Goal: Information Seeking & Learning: Check status

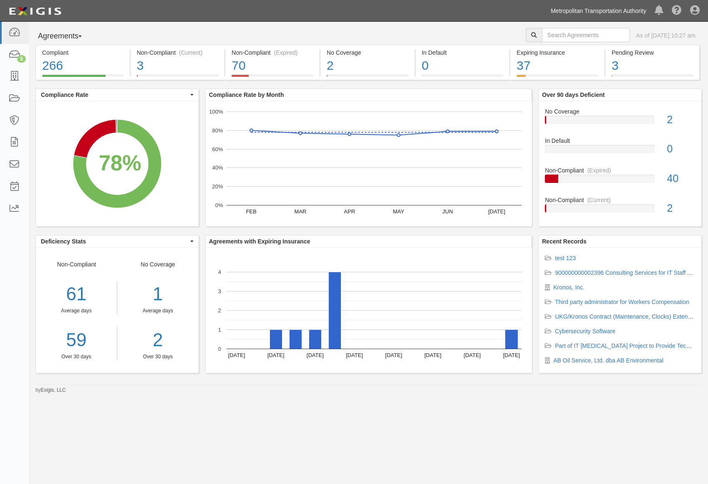
click at [583, 6] on link "Metropolitan Transportation Authority" at bounding box center [599, 11] width 104 height 17
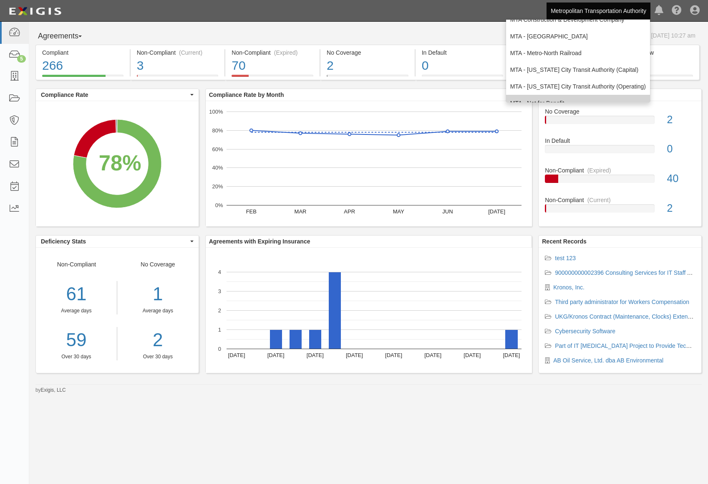
scroll to position [55, 0]
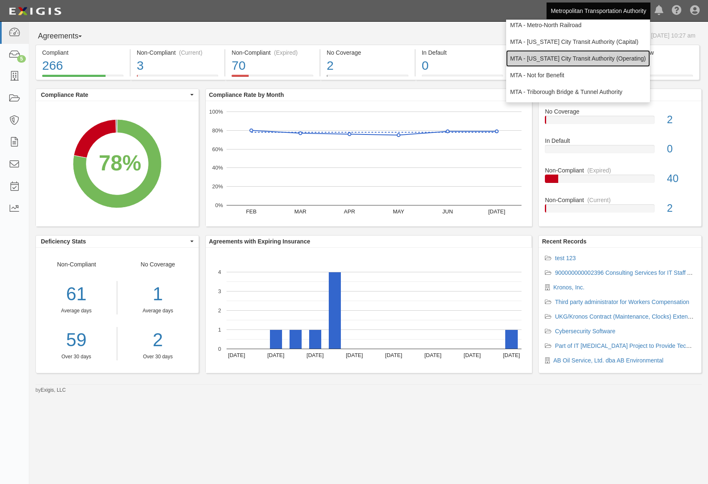
click at [580, 60] on link "MTA - [US_STATE] City Transit Authority (Operating)" at bounding box center [578, 58] width 144 height 17
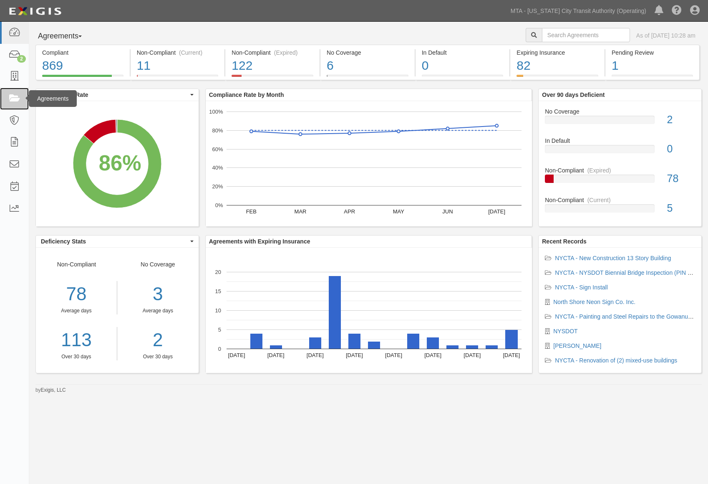
click at [15, 94] on icon at bounding box center [14, 99] width 12 height 10
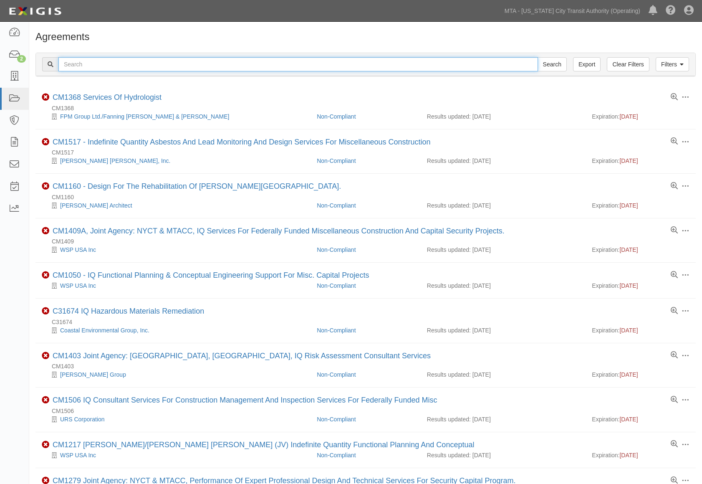
paste input "tKy4Ka"
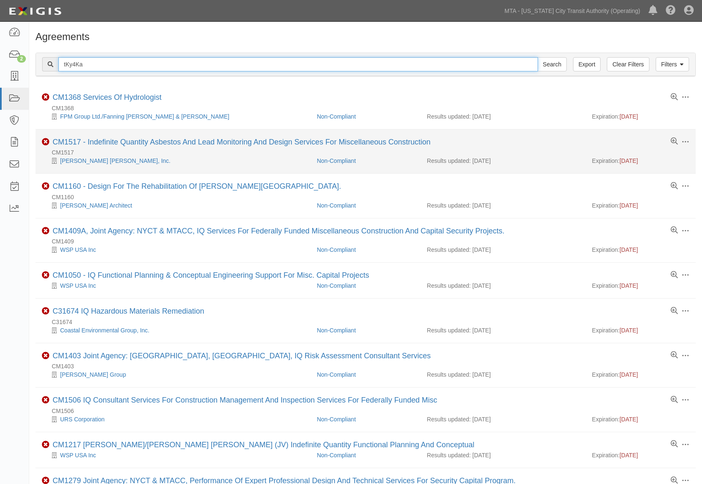
type input "tKy4Ka"
click at [538, 57] on input "Search" at bounding box center [552, 64] width 29 height 14
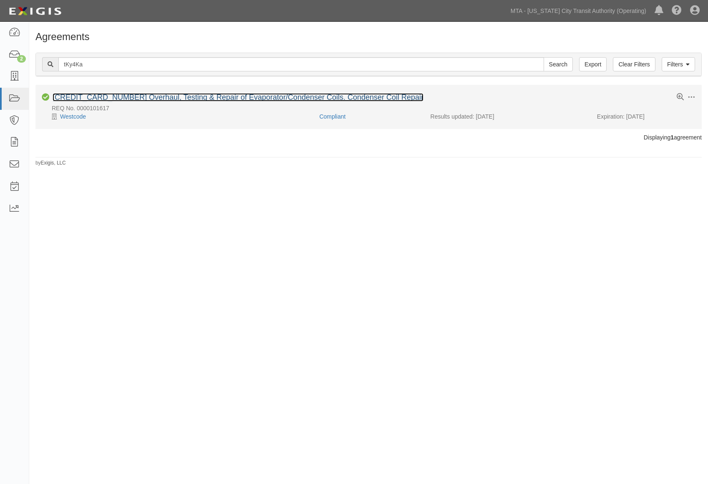
click at [194, 99] on link "[CREDIT_CARD_NUMBER] Overhaul, Testing & Repair of Evaporator/Condenser Coils. …" at bounding box center [238, 97] width 371 height 8
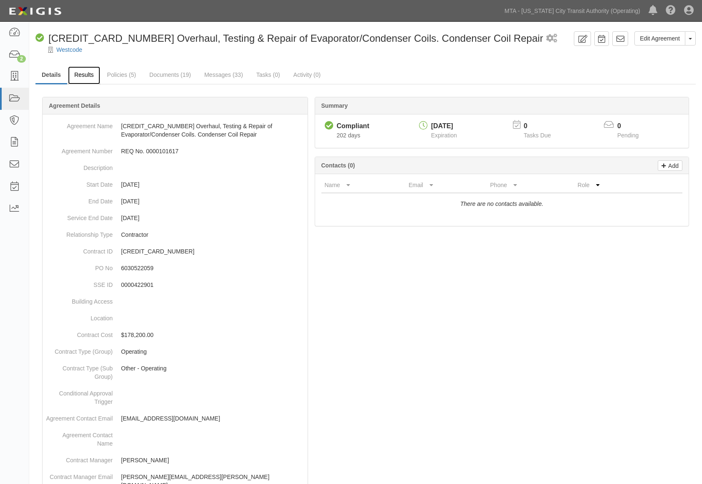
click at [91, 77] on link "Results" at bounding box center [84, 75] width 32 height 18
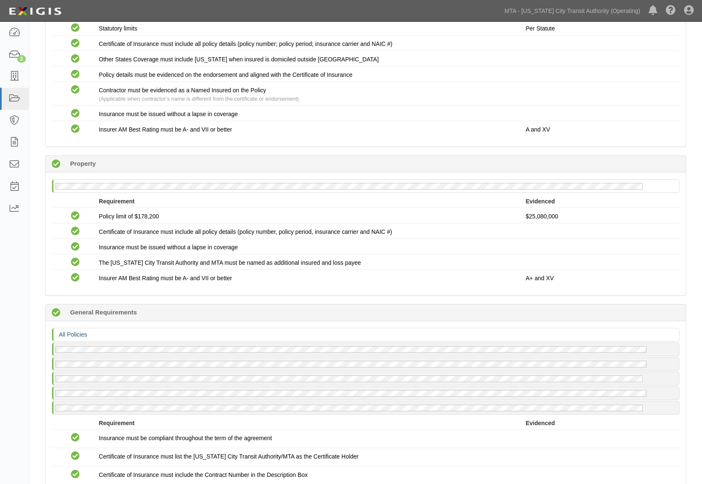
scroll to position [1056, 0]
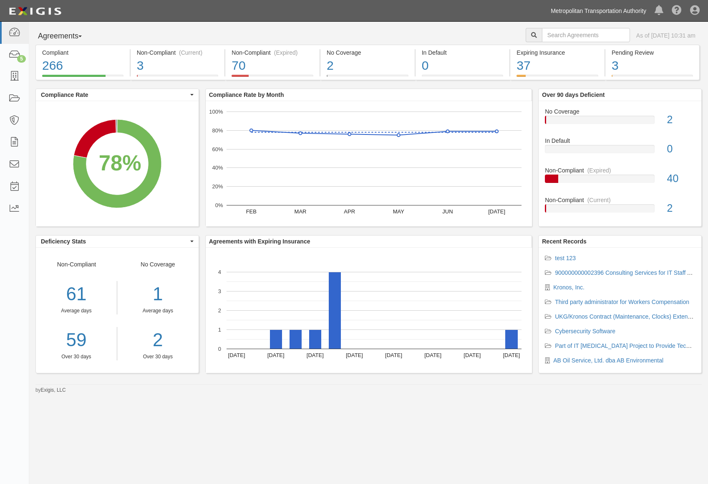
click at [616, 11] on link "Metropolitan Transportation Authority" at bounding box center [599, 11] width 104 height 17
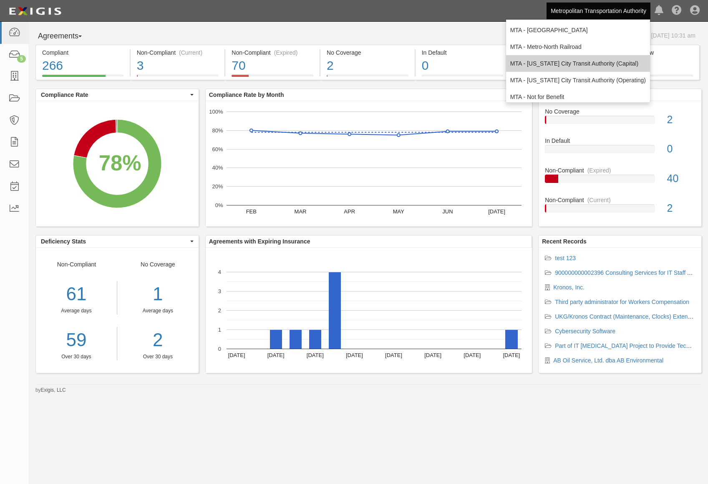
scroll to position [55, 0]
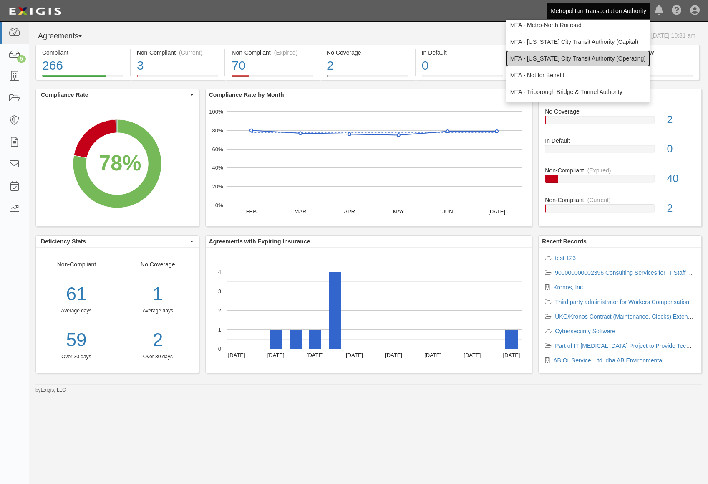
click at [592, 60] on link "MTA - [US_STATE] City Transit Authority (Operating)" at bounding box center [578, 58] width 144 height 17
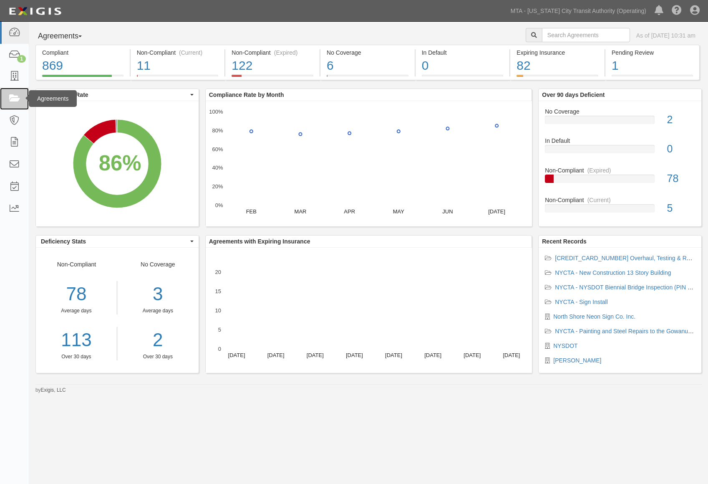
click at [16, 97] on icon at bounding box center [14, 99] width 12 height 10
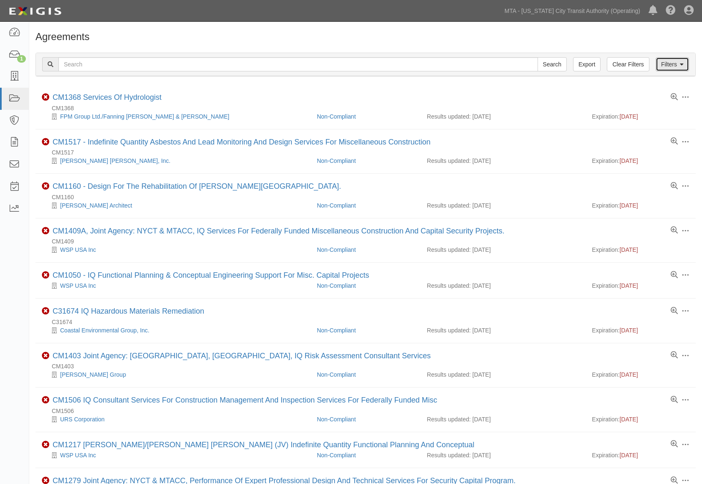
click at [678, 69] on link "Filters" at bounding box center [672, 64] width 33 height 14
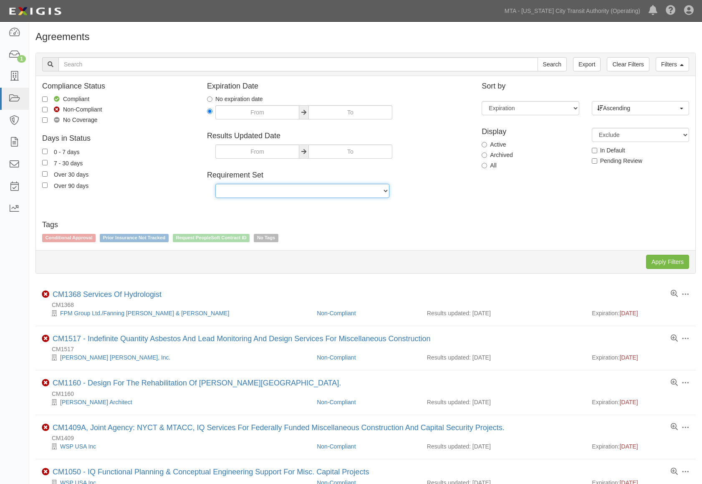
click at [384, 194] on select "Basic Basic Enhanced Option for Operating Agreements Construction Design Build …" at bounding box center [302, 191] width 174 height 14
click at [472, 202] on div "Expiration Date No expiration date Results Updated Date Requirement Set Basic B…" at bounding box center [338, 145] width 275 height 126
click at [247, 37] on h1 "Agreements" at bounding box center [365, 36] width 660 height 11
click at [384, 190] on select "Basic Basic Enhanced Option for Operating Agreements Construction Design Build …" at bounding box center [302, 191] width 174 height 14
